Goal: Transaction & Acquisition: Purchase product/service

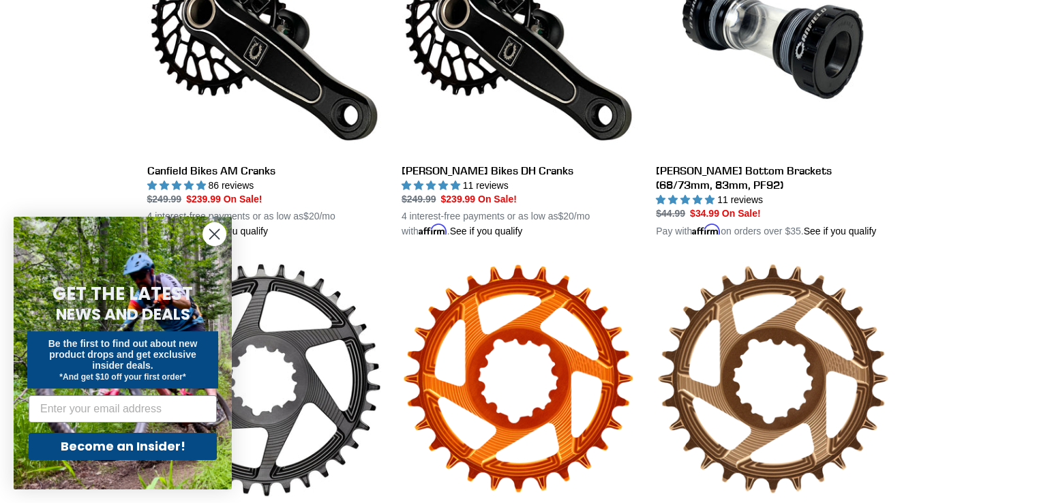
scroll to position [545, 0]
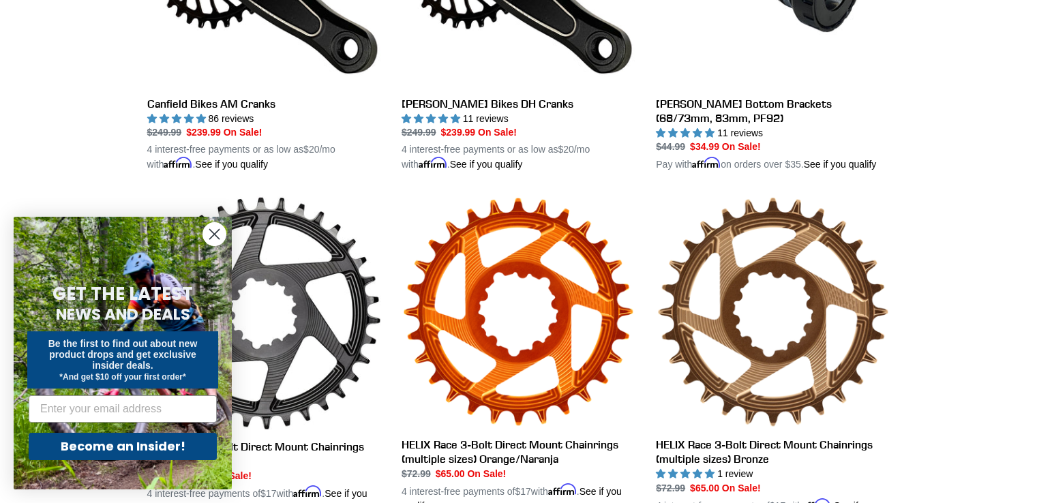
click at [213, 230] on circle "Close dialog" at bounding box center [214, 234] width 22 height 22
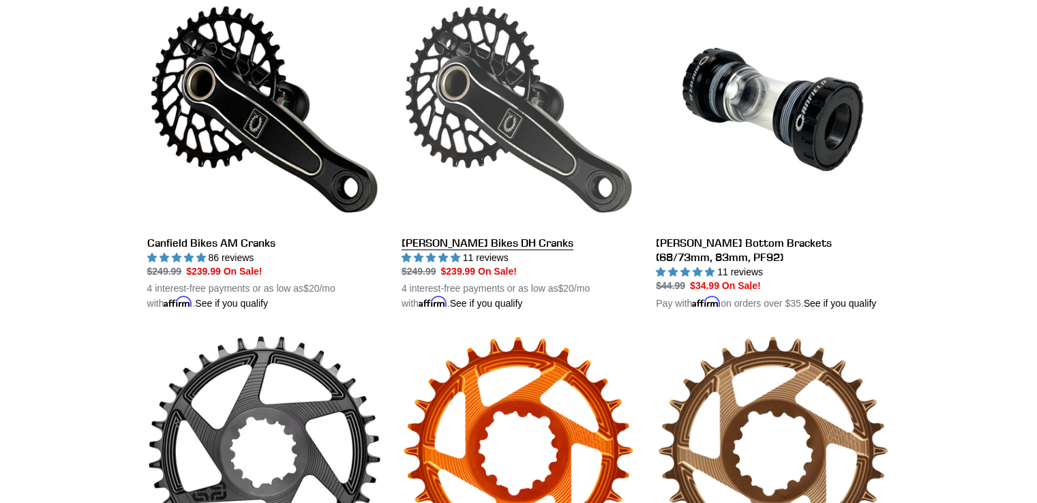
scroll to position [409, 0]
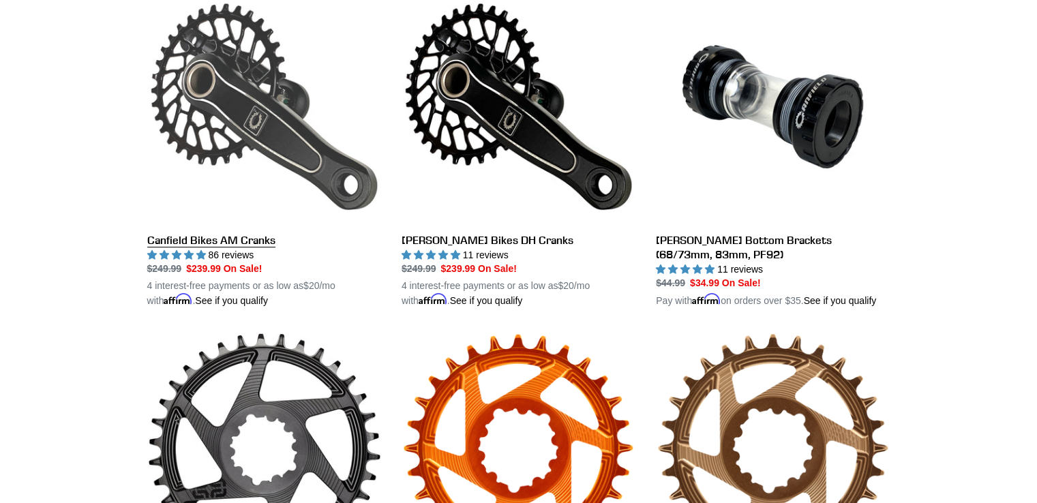
click at [311, 153] on link "Canfield Bikes AM Cranks" at bounding box center [264, 149] width 234 height 319
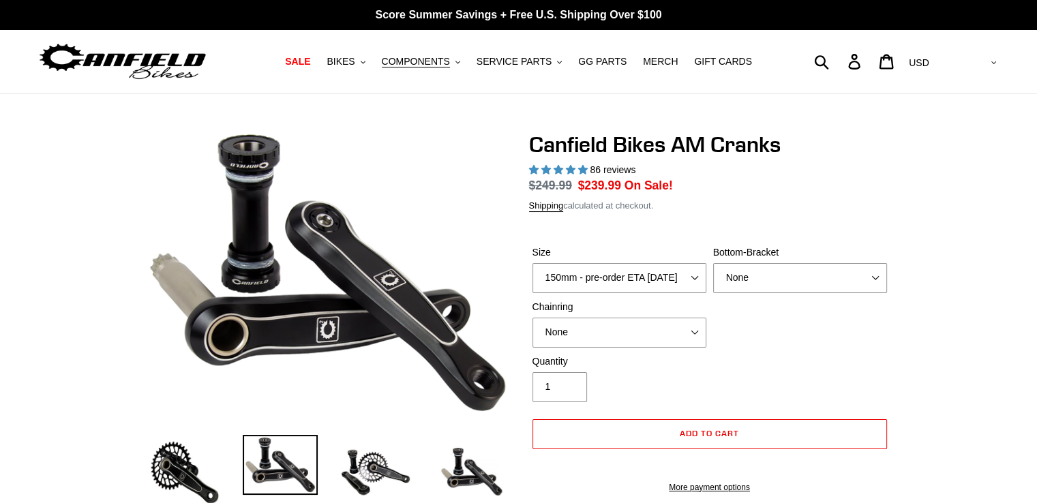
select select "highest-rating"
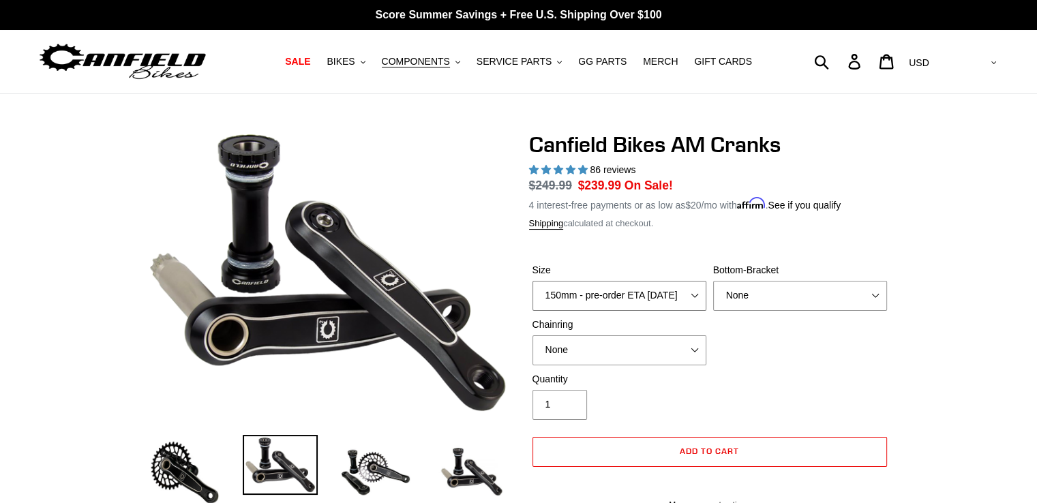
click at [695, 295] on select "150mm - pre-order ETA 9/30/25 155mm - pre-order ETA 9/30/25 160mm - pre-order E…" at bounding box center [619, 296] width 174 height 30
select select "160mm - pre-order ETA 9/30/25"
click at [532, 281] on select "150mm - pre-order ETA 9/30/25 155mm - pre-order ETA 9/30/25 160mm - pre-order E…" at bounding box center [619, 296] width 174 height 30
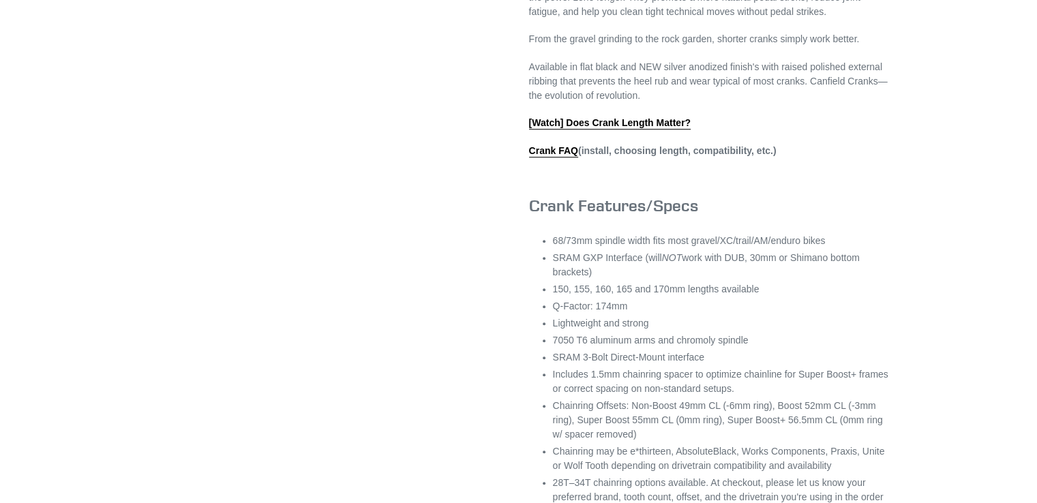
scroll to position [818, 0]
